Goal: Task Accomplishment & Management: Use online tool/utility

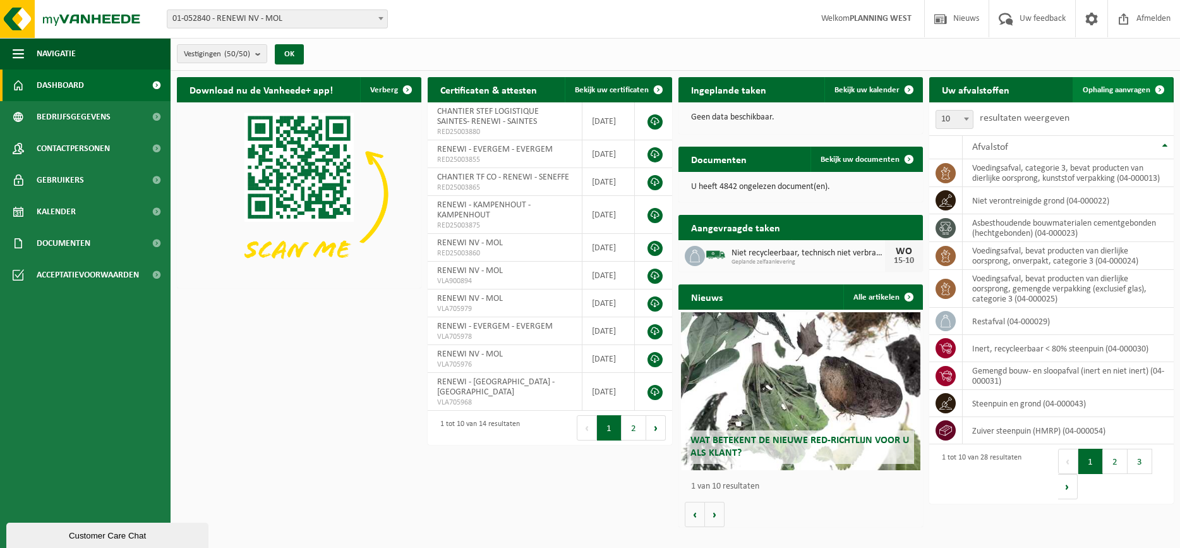
drag, startPoint x: 0, startPoint y: 0, endPoint x: 1136, endPoint y: 90, distance: 1139.9
click at [1136, 90] on span "Ophaling aanvragen" at bounding box center [1117, 90] width 68 height 8
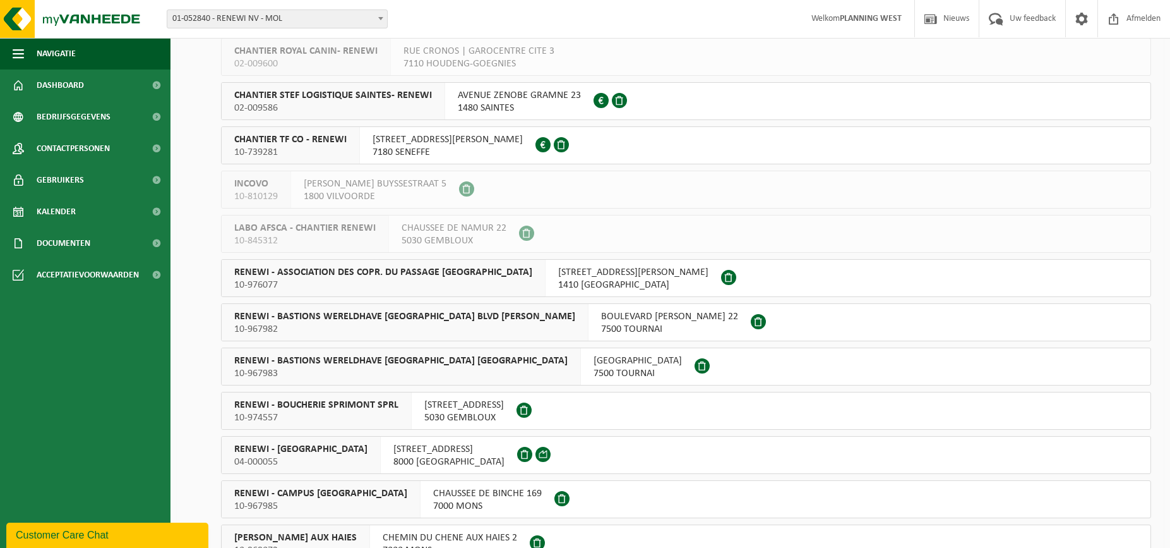
scroll to position [632, 0]
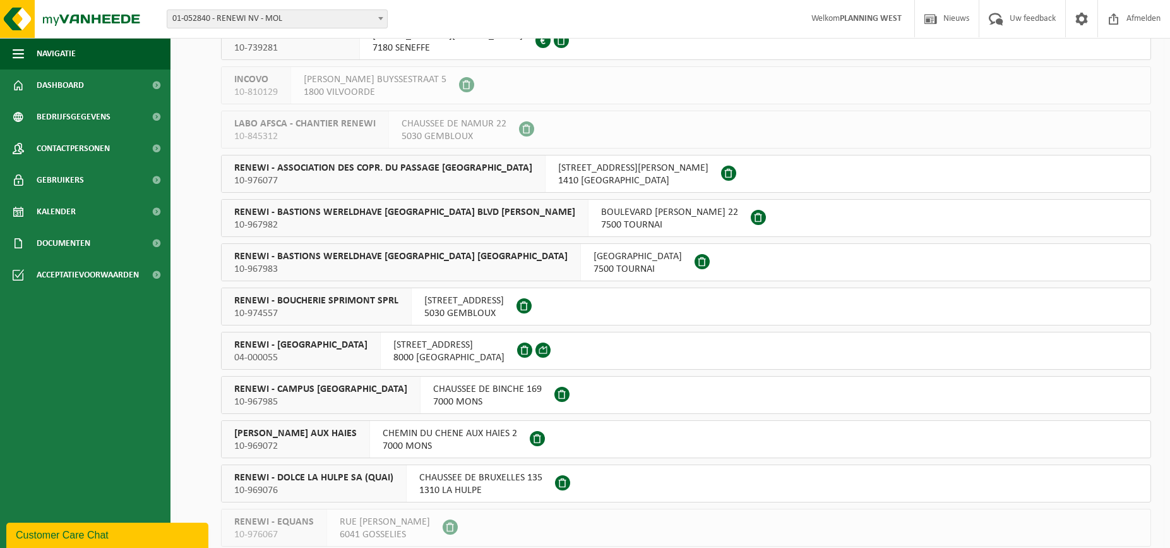
click at [307, 347] on span "RENEWI - BRUGGE" at bounding box center [300, 345] width 133 height 13
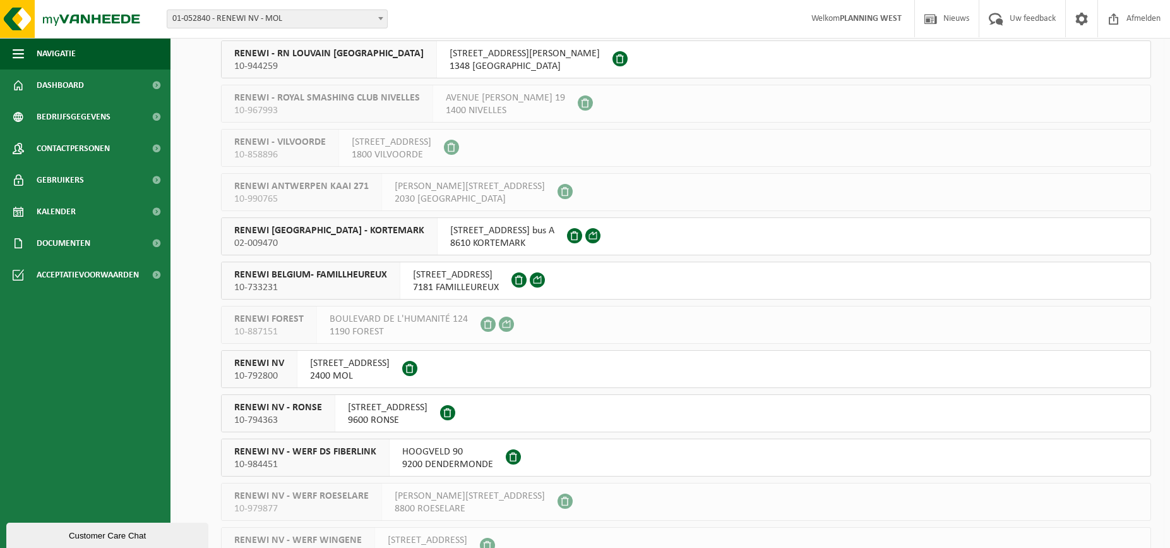
scroll to position [1516, 0]
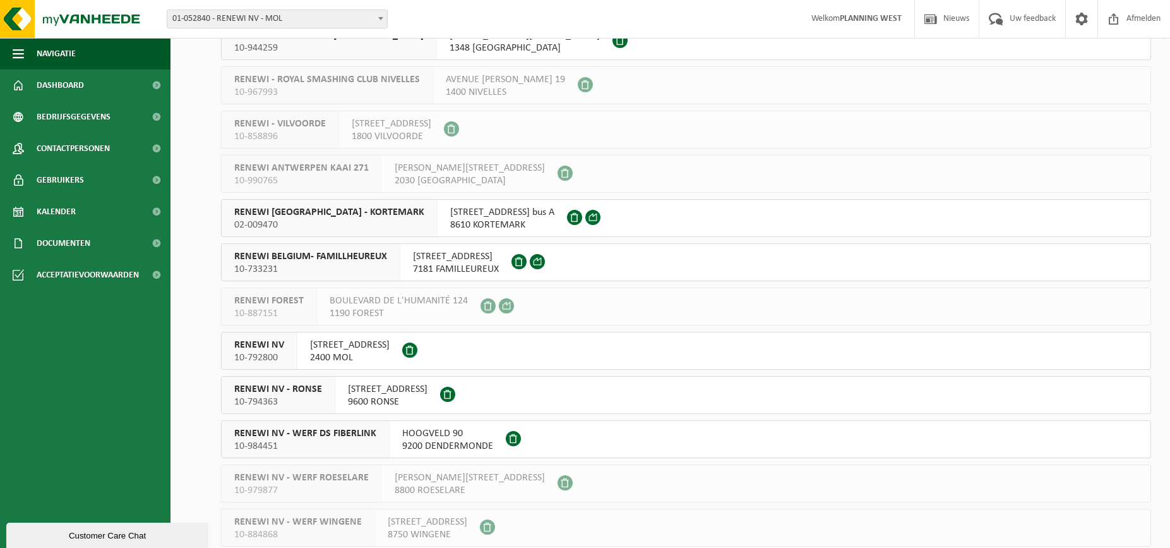
click at [278, 344] on span "RENEWI NV" at bounding box center [259, 345] width 50 height 13
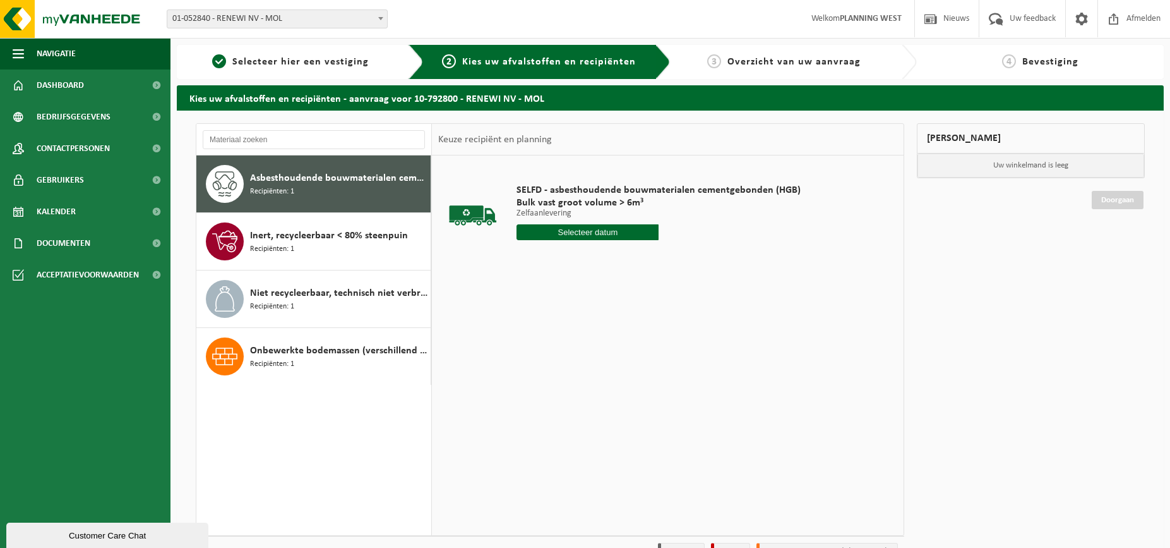
click at [603, 228] on input "text" at bounding box center [588, 232] width 142 height 16
click at [598, 346] on div "16" at bounding box center [595, 344] width 22 height 20
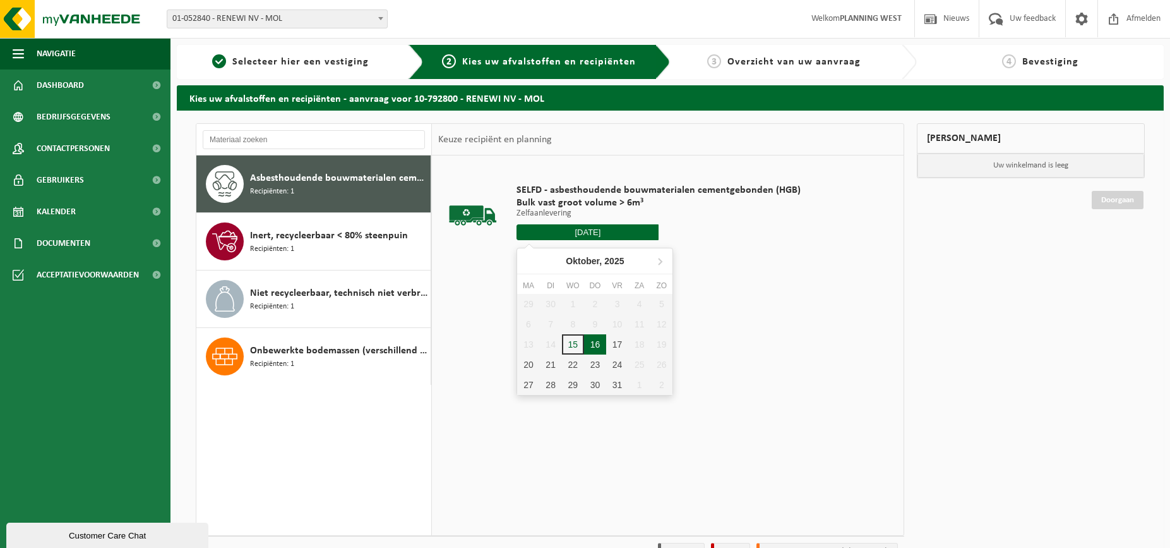
type input "Van [DATE]"
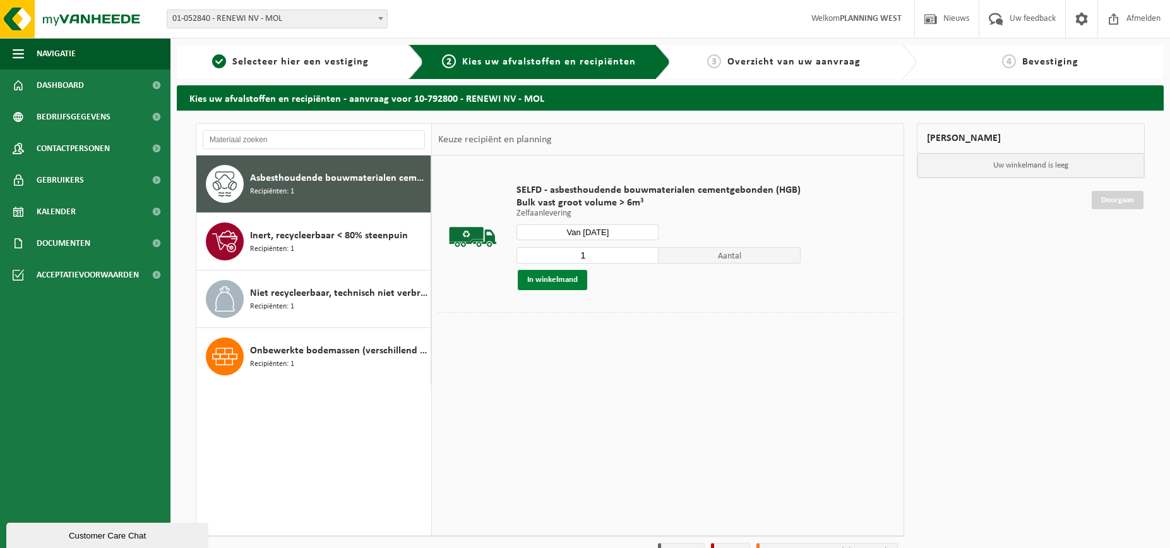
click at [534, 277] on button "In winkelmand" at bounding box center [552, 280] width 69 height 20
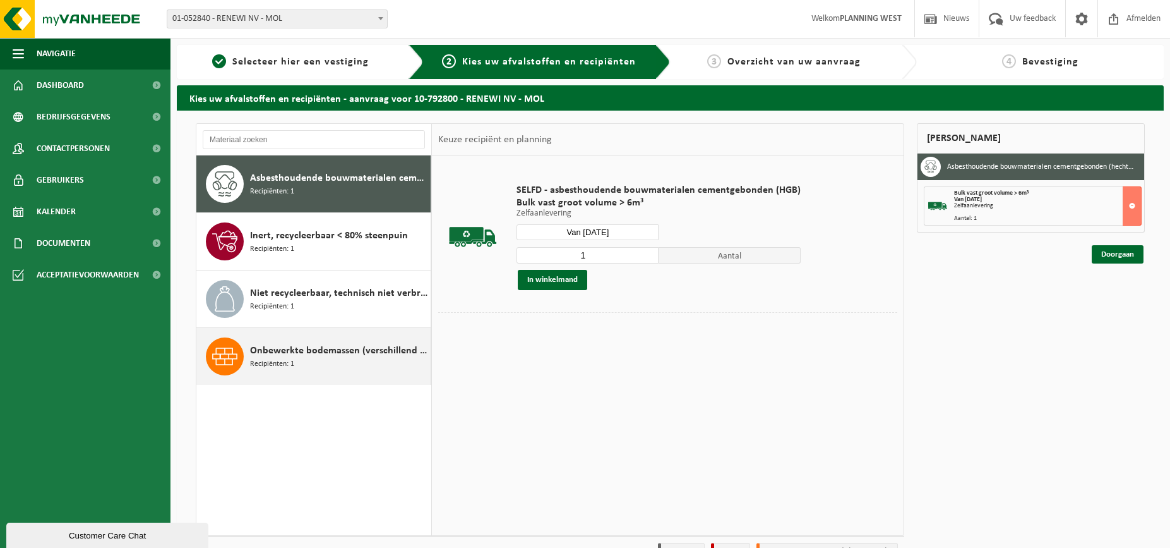
click at [260, 348] on span "Onbewerkte bodemassen (verschillend van huisvuilverbrandingsinstallatie, non bi…" at bounding box center [338, 350] width 177 height 15
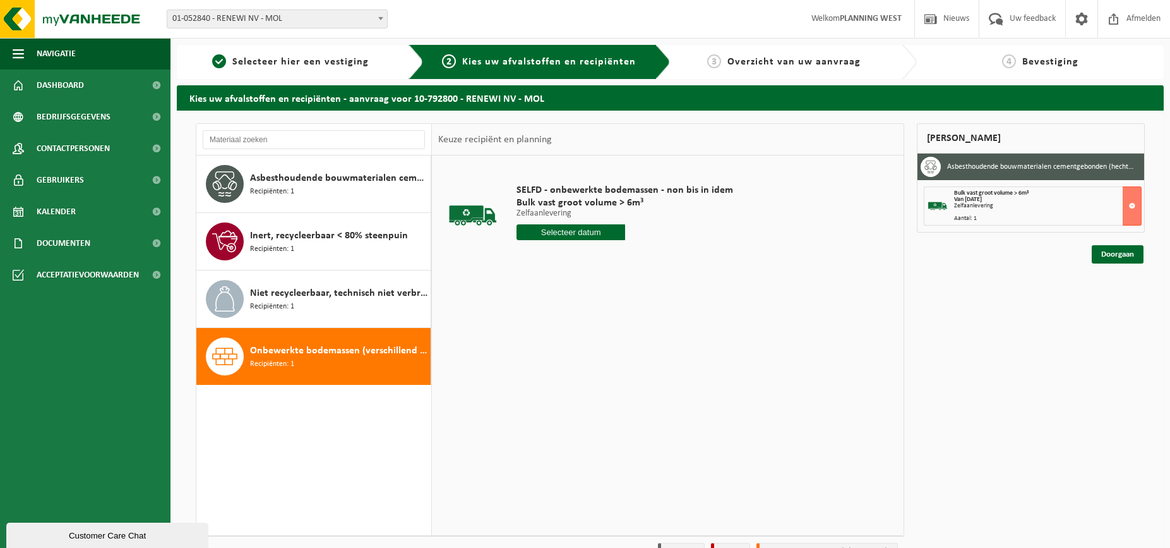
click at [572, 223] on div "SELFD - onbewerkte bodemassen - non bis in idem Bulk vast groot volume > 6m³ Ze…" at bounding box center [624, 215] width 229 height 88
click at [567, 232] on input "text" at bounding box center [571, 232] width 109 height 16
click at [594, 342] on div "16" at bounding box center [595, 344] width 22 height 20
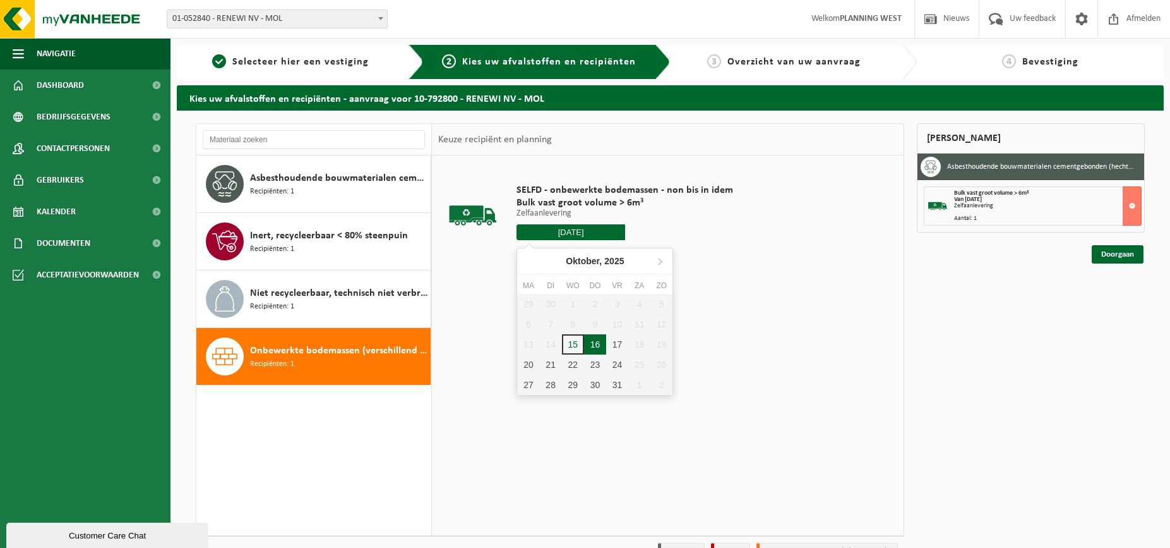
type input "Van [DATE]"
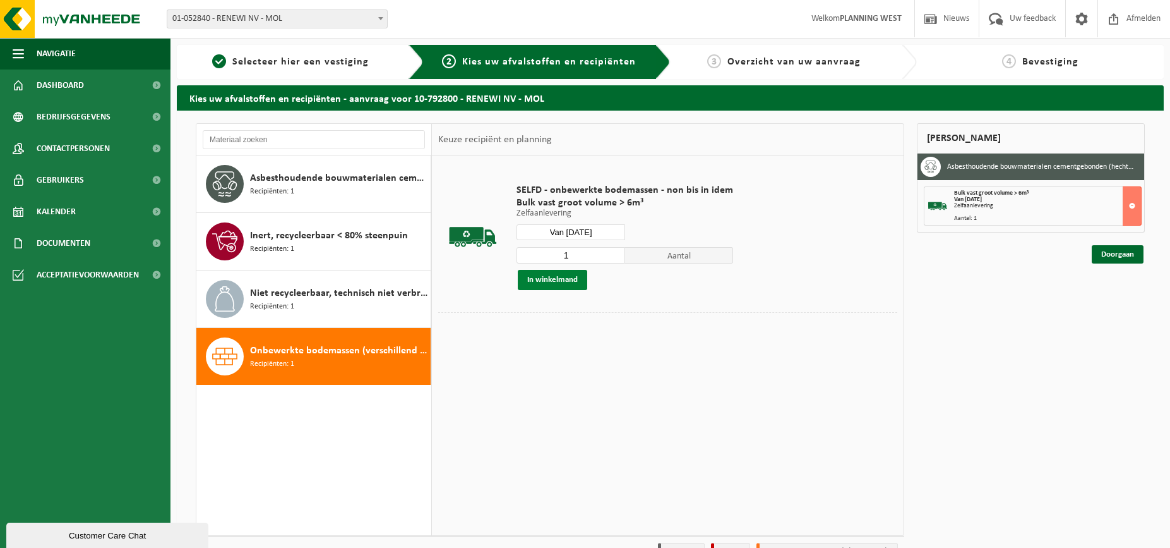
click at [560, 277] on button "In winkelmand" at bounding box center [552, 280] width 69 height 20
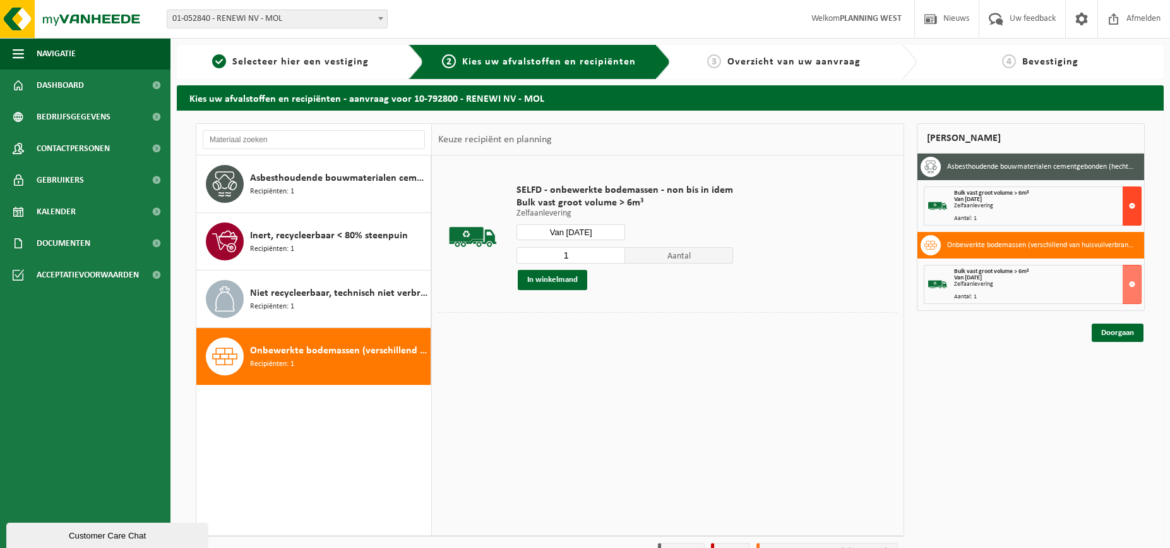
click at [1135, 207] on button at bounding box center [1132, 205] width 19 height 39
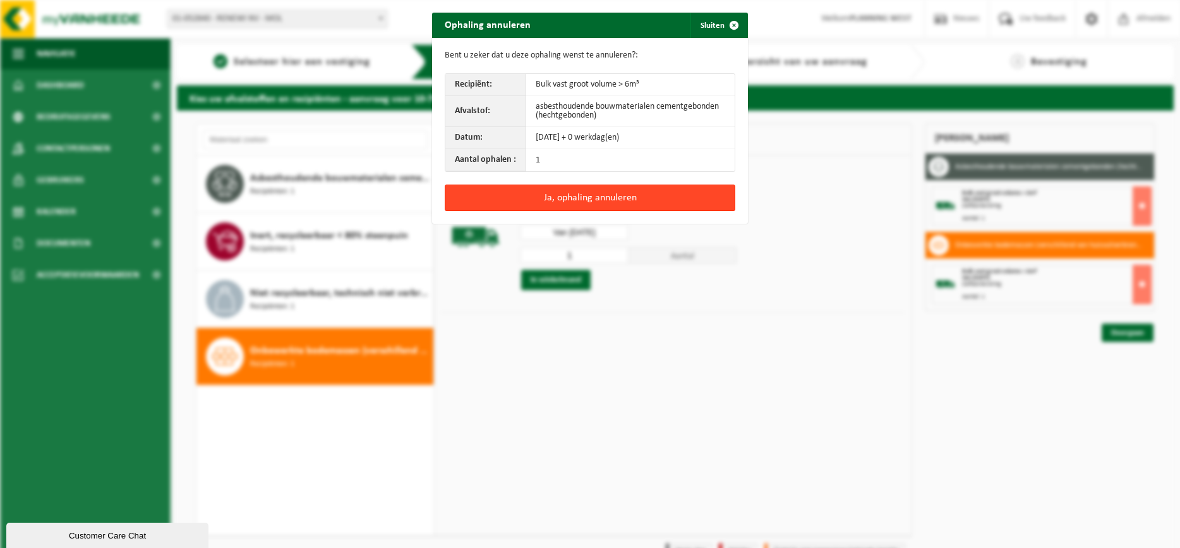
click at [622, 196] on button "Ja, ophaling annuleren" at bounding box center [590, 197] width 291 height 27
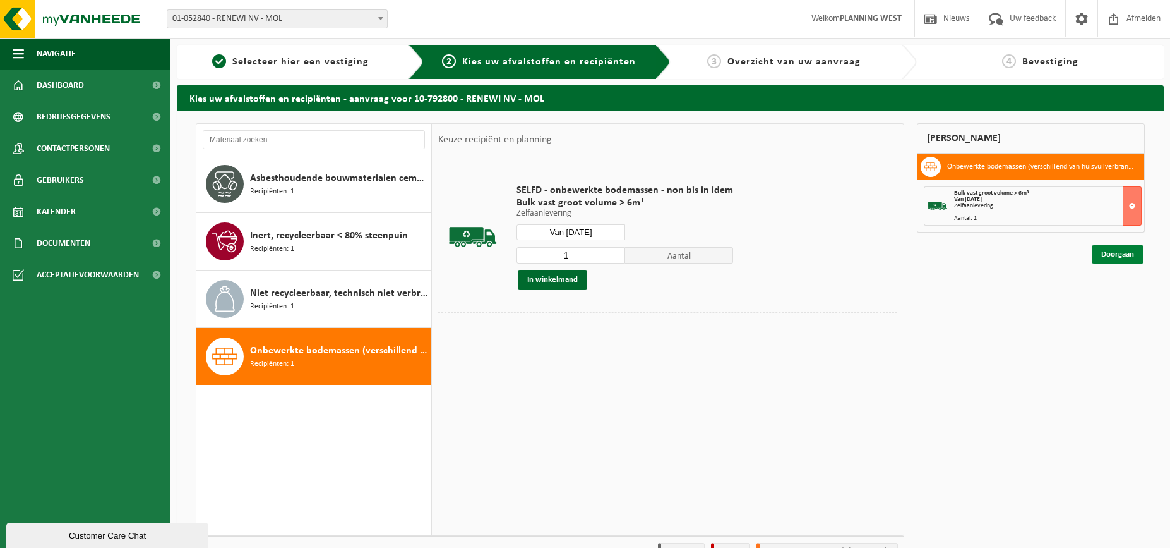
click at [1115, 251] on link "Doorgaan" at bounding box center [1118, 254] width 52 height 18
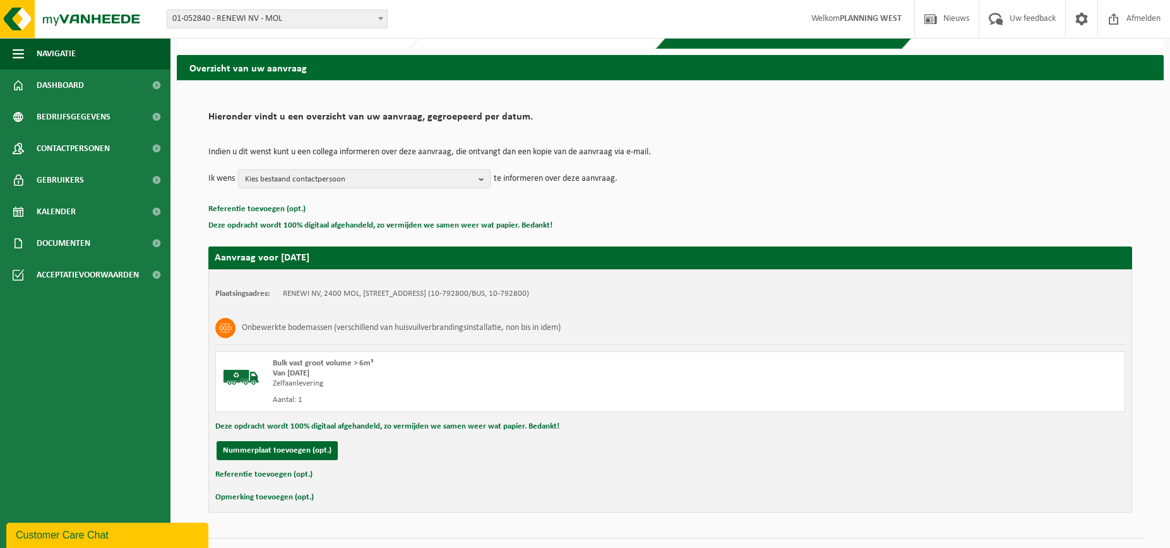
scroll to position [59, 0]
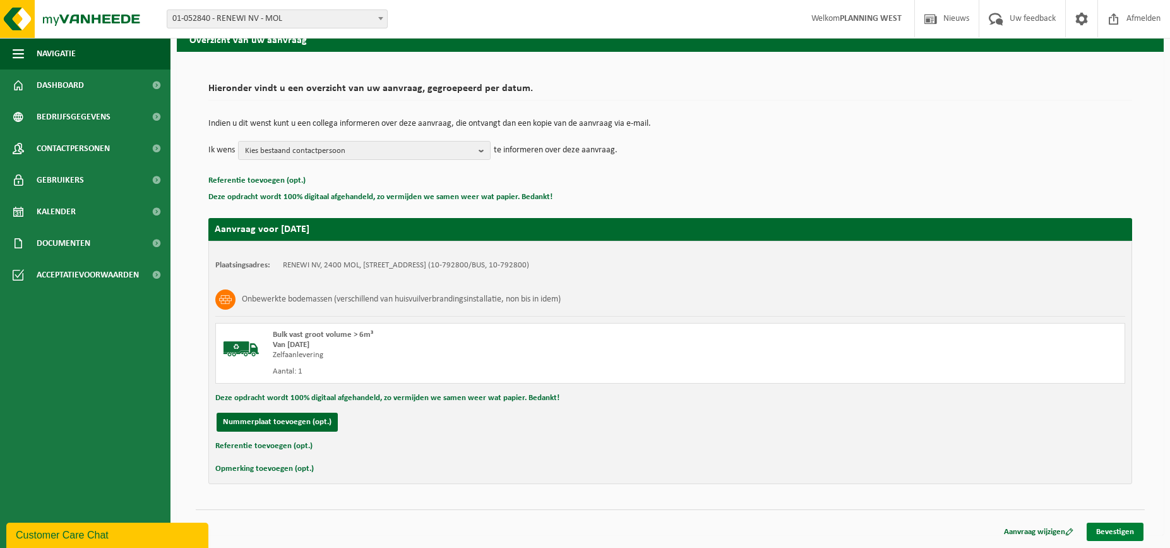
click at [1113, 527] on link "Bevestigen" at bounding box center [1115, 531] width 57 height 18
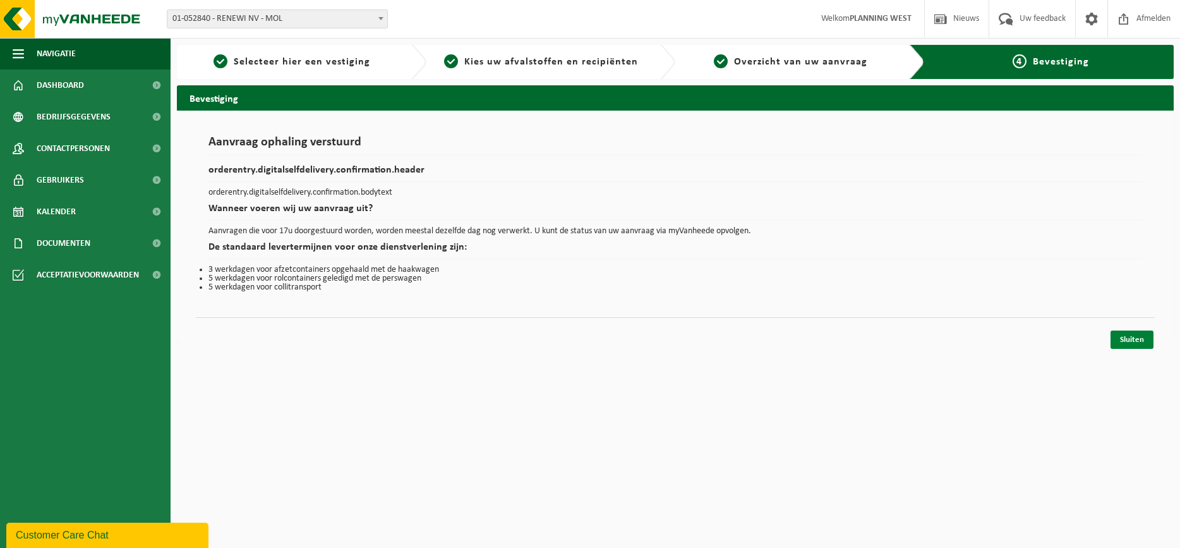
click at [1120, 331] on link "Sluiten" at bounding box center [1131, 339] width 43 height 18
